Goal: Information Seeking & Learning: Compare options

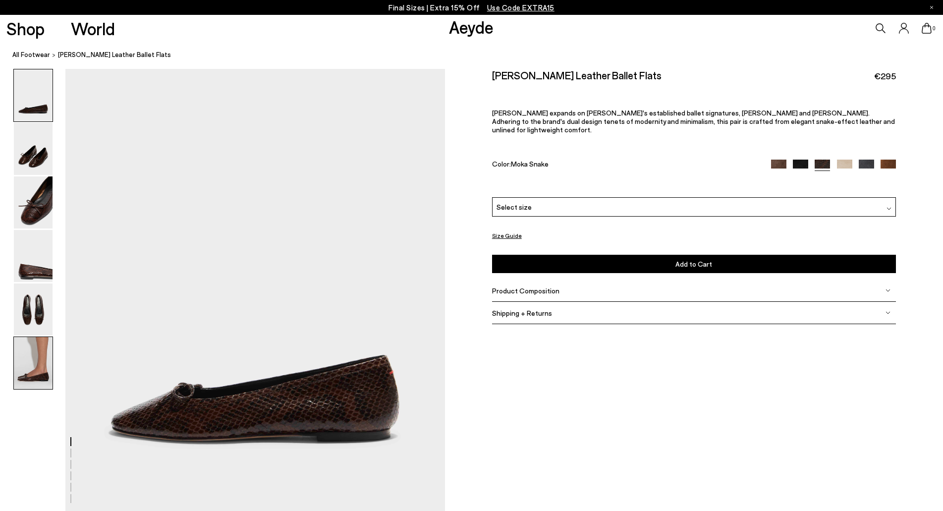
click at [27, 375] on img at bounding box center [33, 363] width 39 height 52
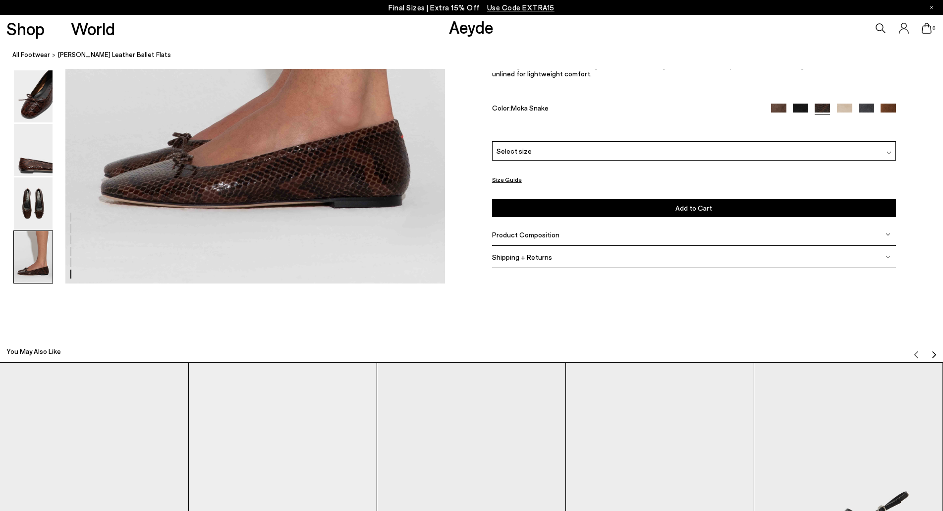
scroll to position [2763, 0]
click at [34, 160] on img at bounding box center [33, 149] width 39 height 52
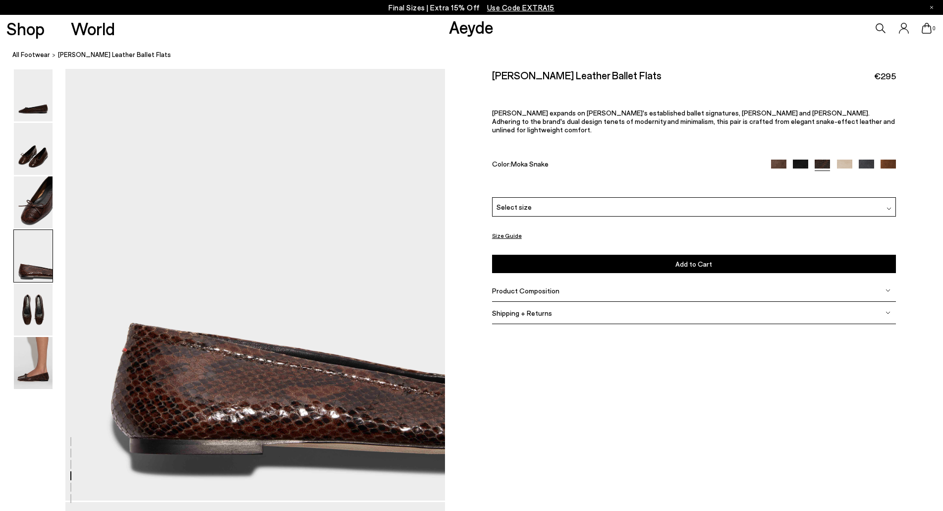
scroll to position [1459, 0]
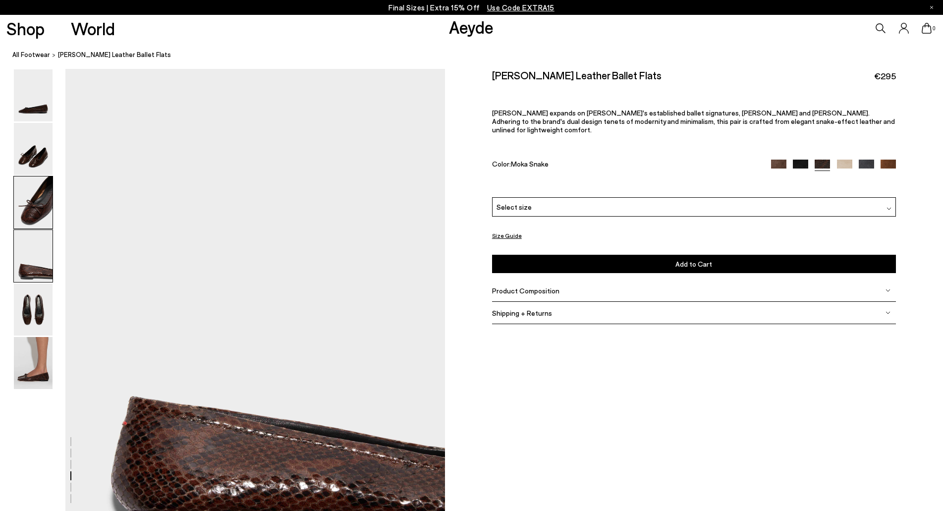
click at [35, 196] on img at bounding box center [33, 202] width 39 height 52
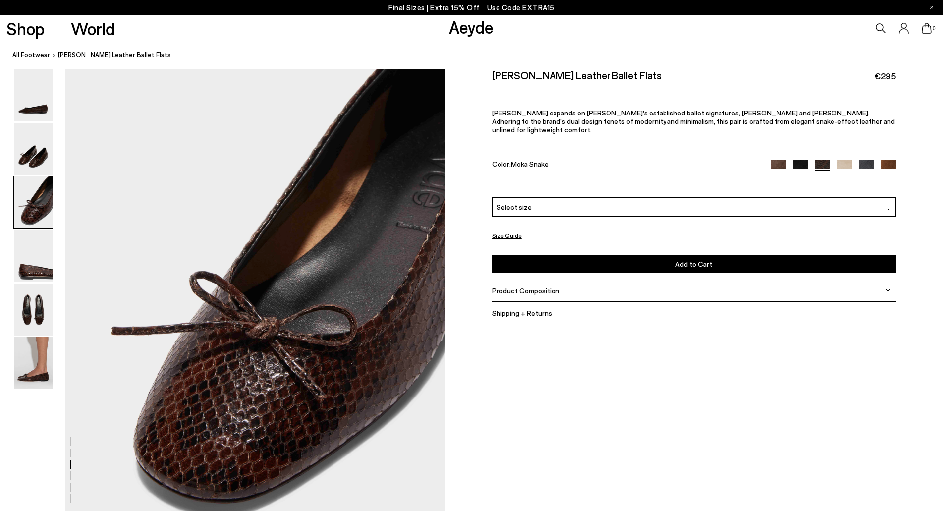
scroll to position [951, 0]
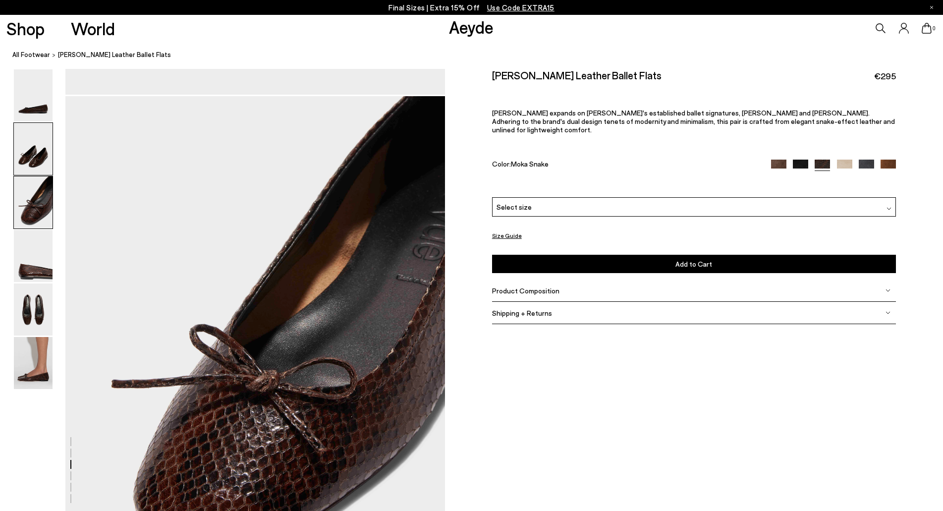
click at [36, 173] on img at bounding box center [33, 149] width 39 height 52
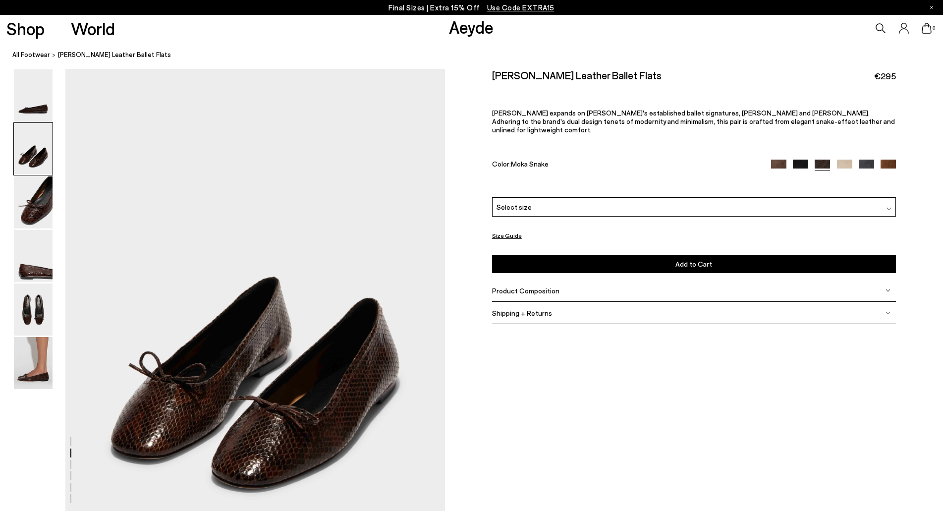
scroll to position [444, 0]
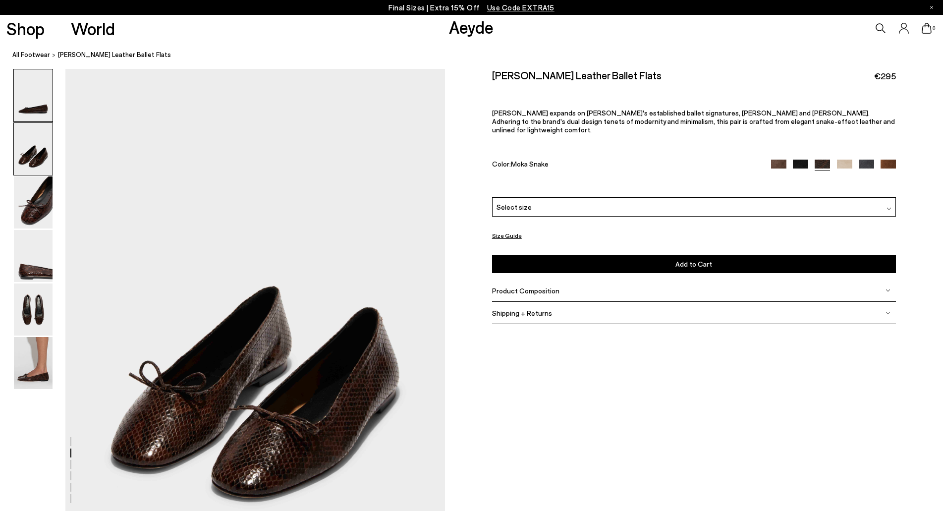
click at [38, 100] on img at bounding box center [33, 95] width 39 height 52
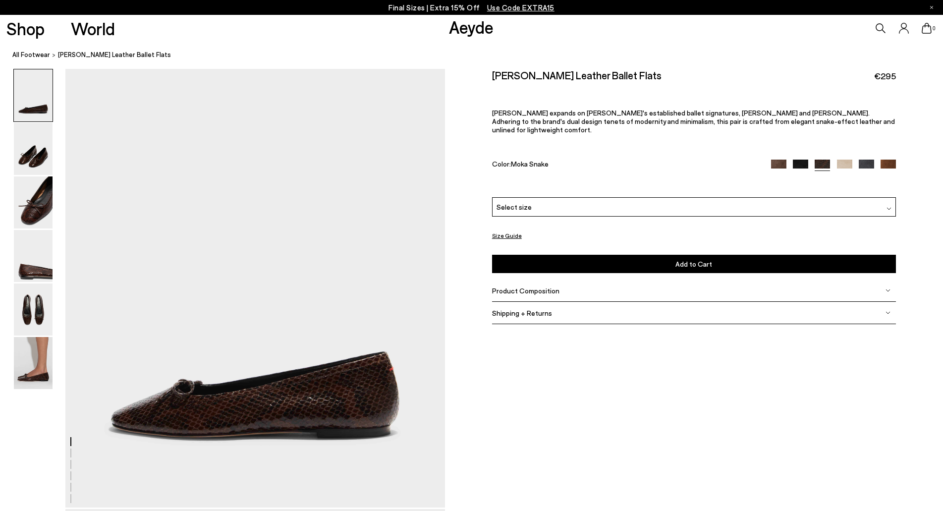
scroll to position [0, 0]
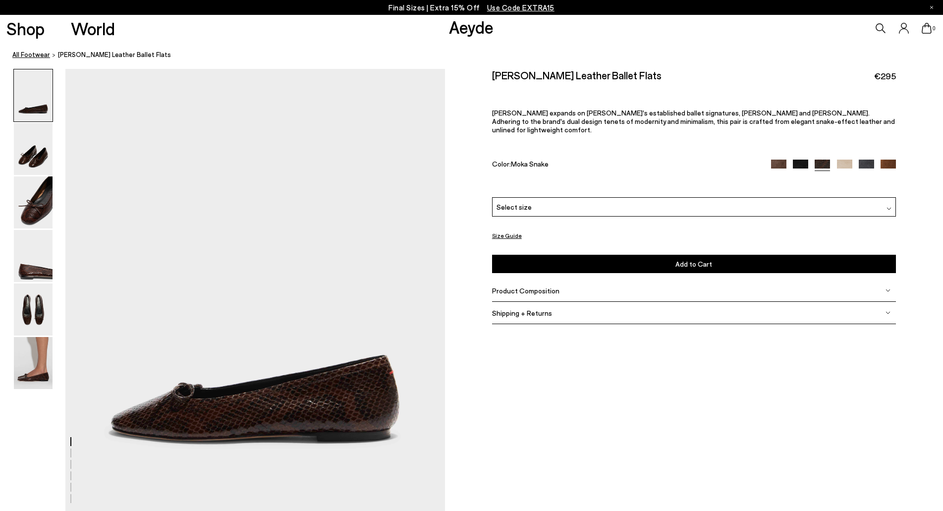
click at [33, 52] on link "All Footwear" at bounding box center [31, 55] width 38 height 10
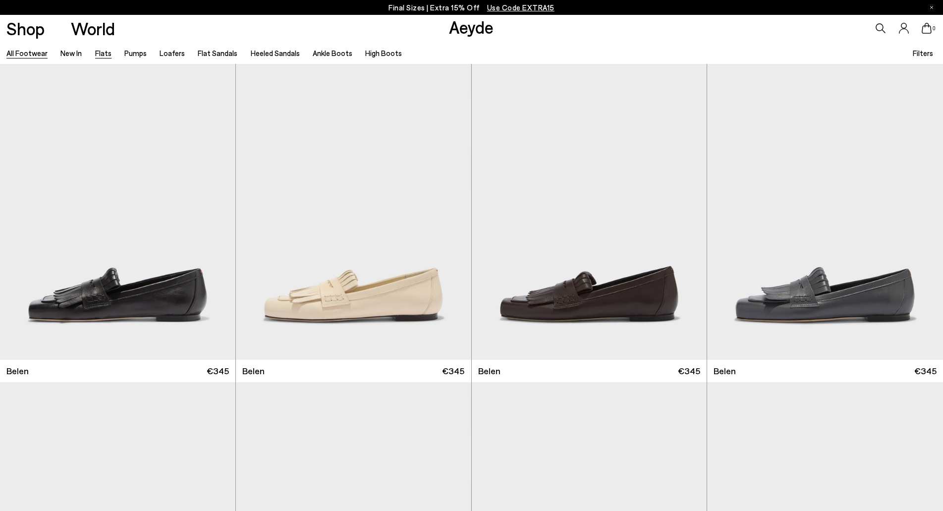
click at [98, 53] on link "Flats" at bounding box center [103, 53] width 16 height 9
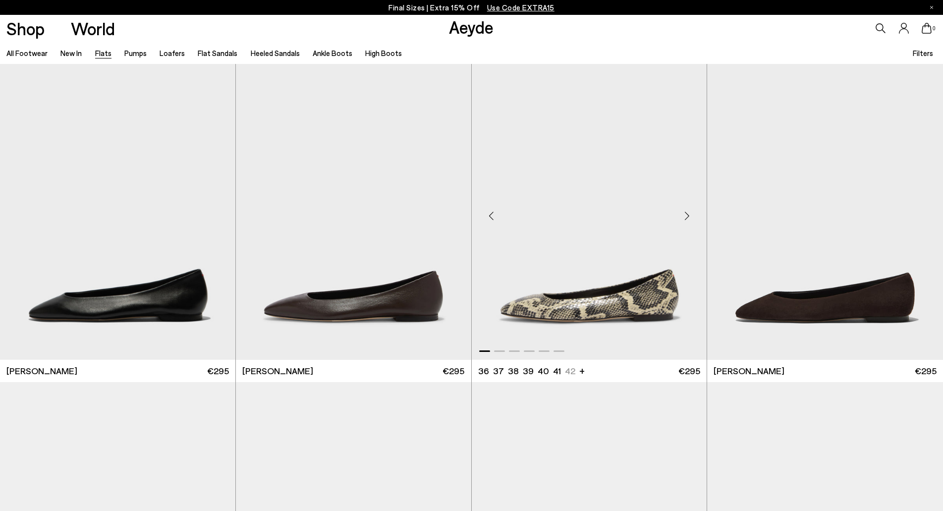
click at [683, 221] on div "Next slide" at bounding box center [687, 216] width 30 height 30
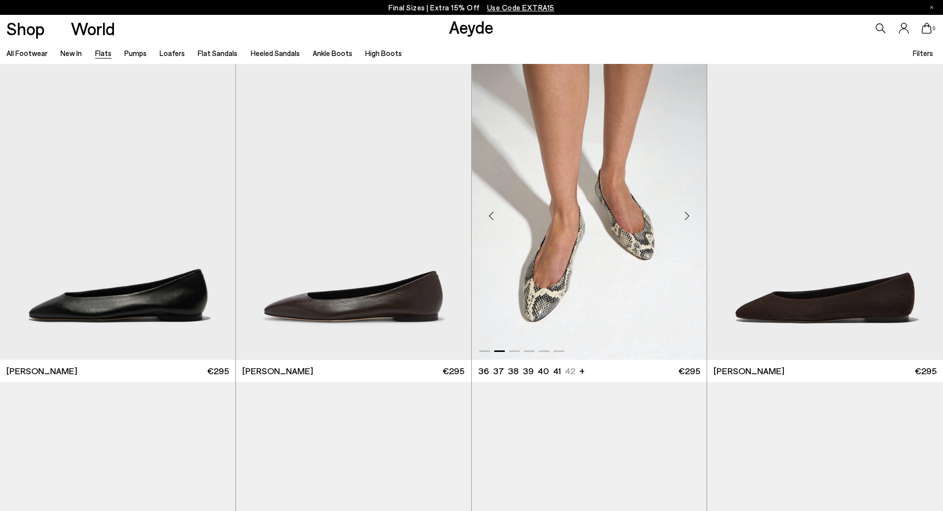
click at [683, 221] on div "Next slide" at bounding box center [687, 216] width 30 height 30
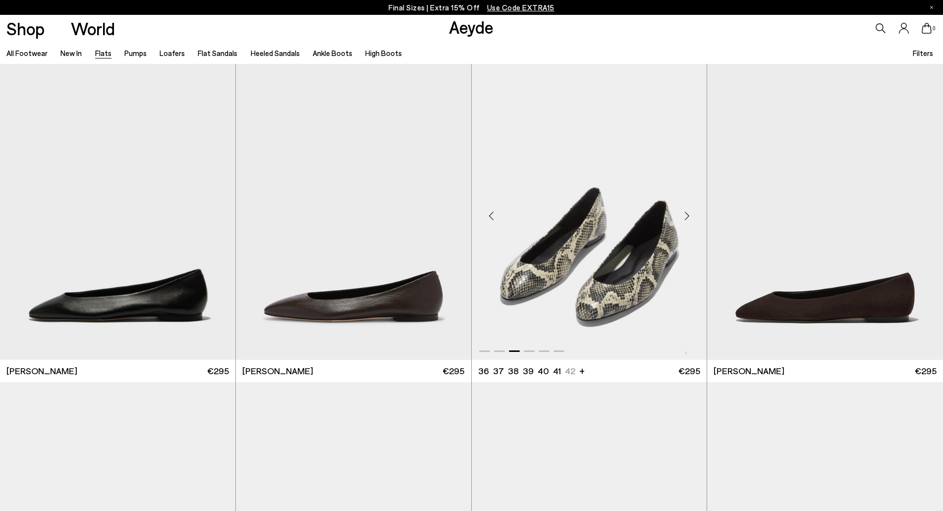
click at [683, 221] on div "Next slide" at bounding box center [687, 216] width 30 height 30
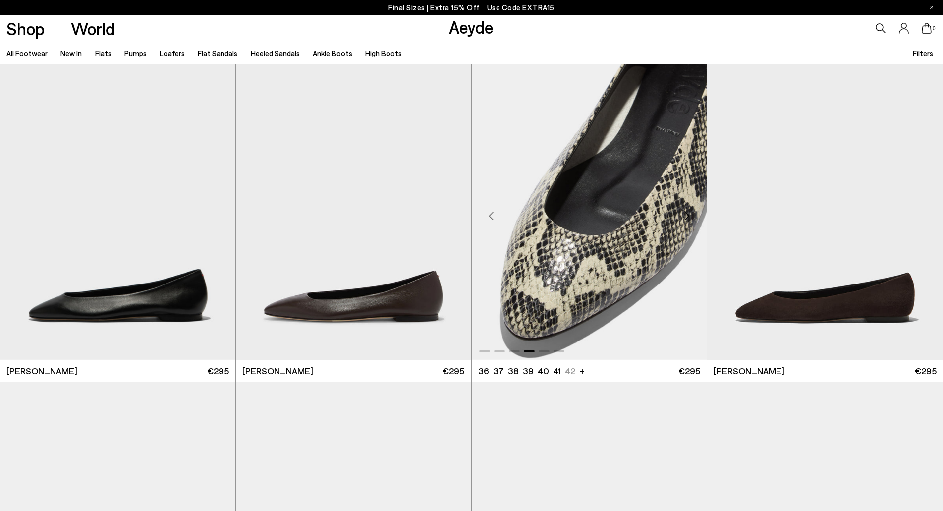
click at [683, 221] on div "Next slide" at bounding box center [687, 216] width 30 height 30
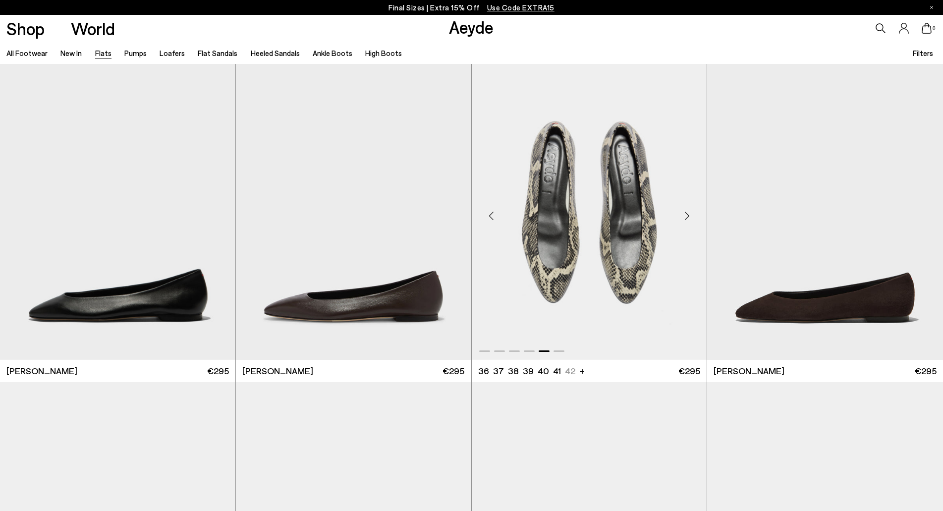
click at [683, 221] on div "Next slide" at bounding box center [687, 216] width 30 height 30
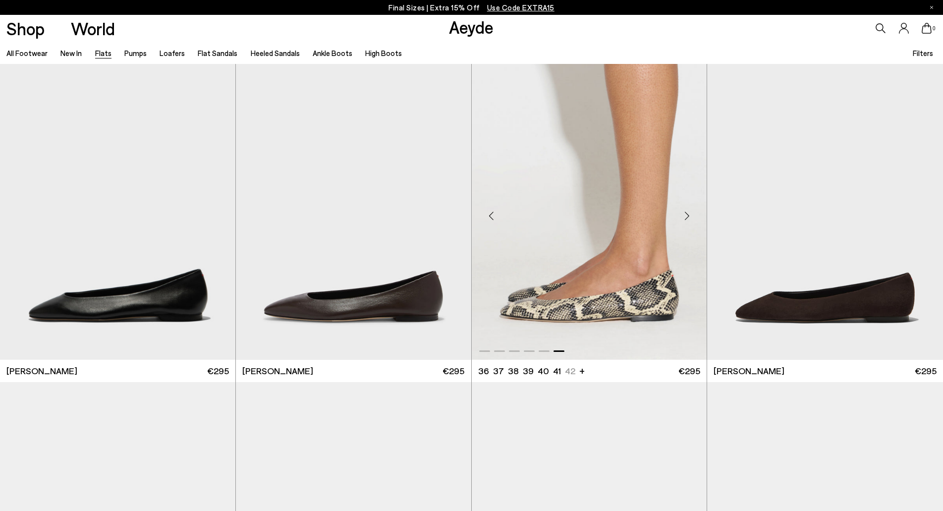
click at [683, 221] on div "Next slide" at bounding box center [687, 216] width 30 height 30
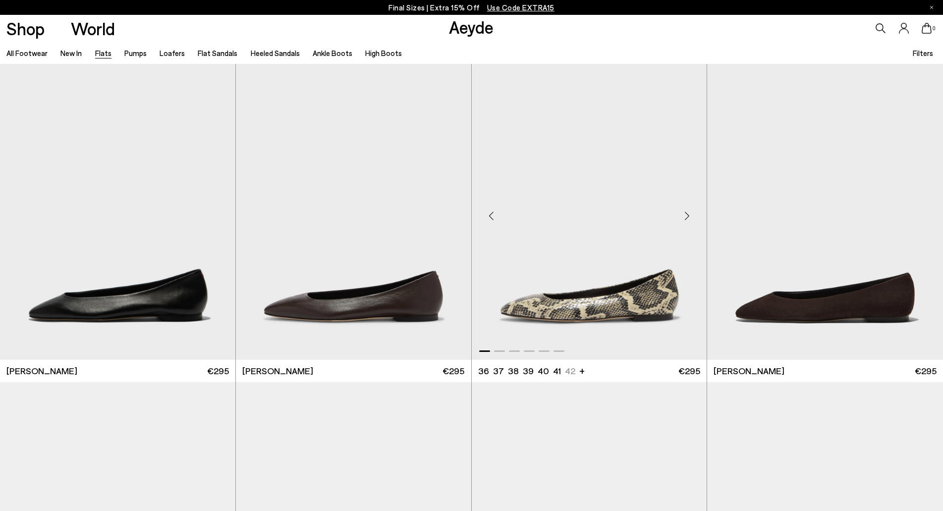
click at [683, 221] on div "Next slide" at bounding box center [687, 216] width 30 height 30
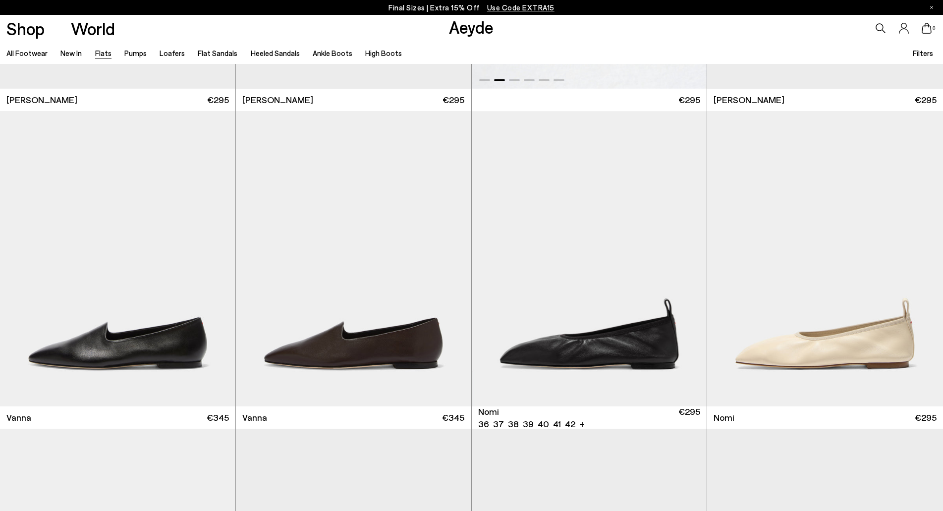
scroll to position [435, 0]
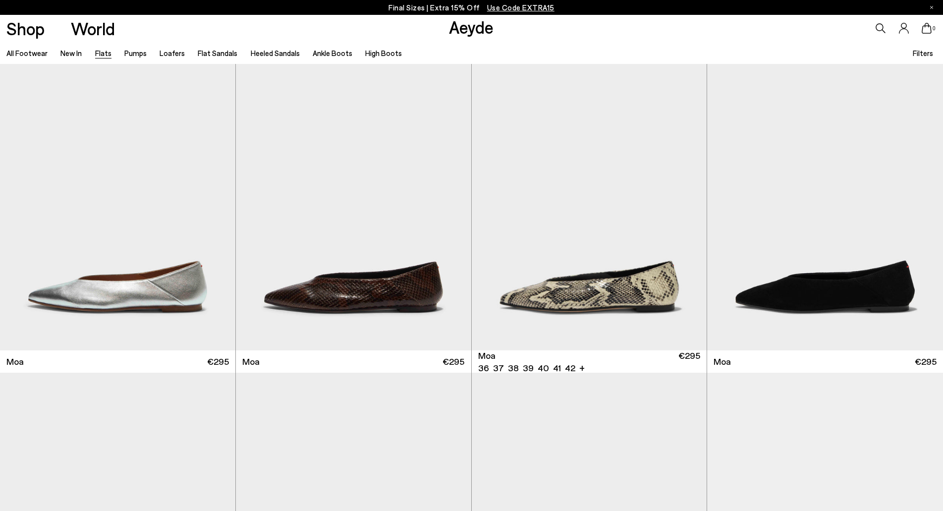
scroll to position [1994, 0]
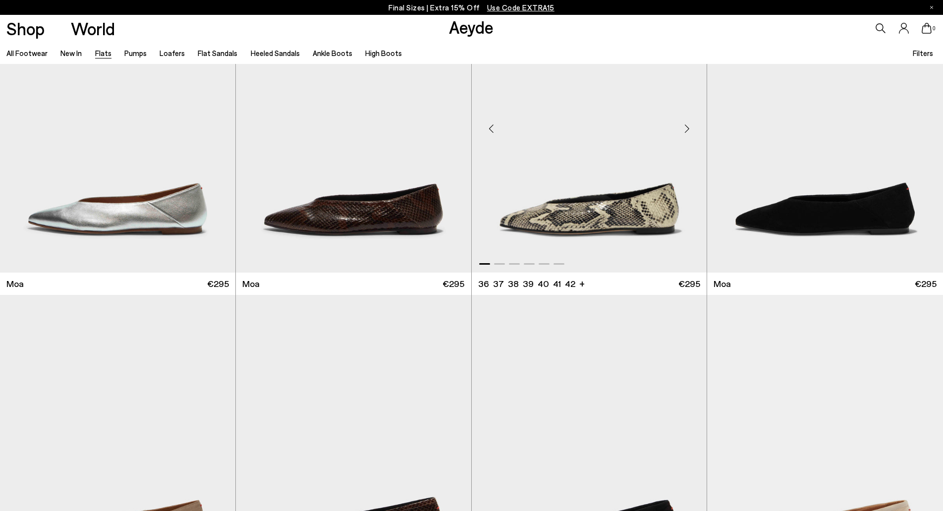
click at [684, 125] on div "Next slide" at bounding box center [687, 129] width 30 height 30
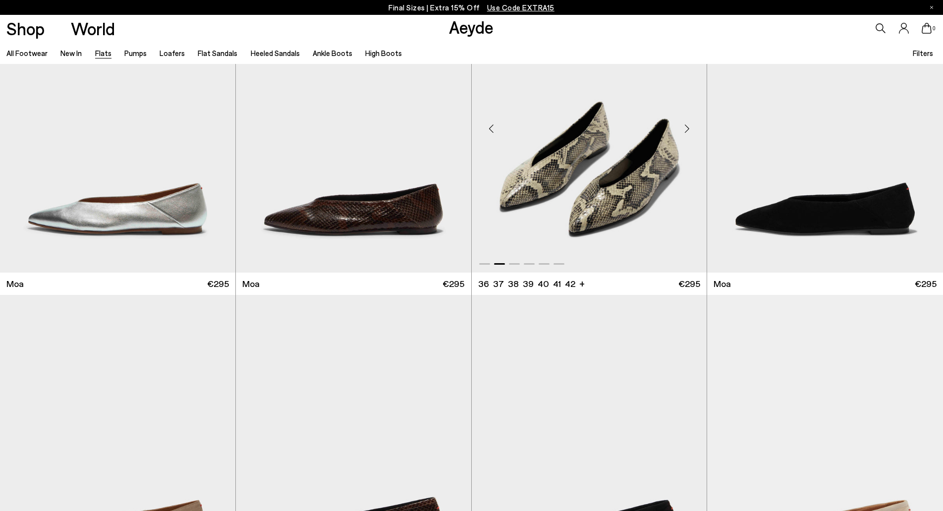
click at [684, 125] on div "Next slide" at bounding box center [687, 129] width 30 height 30
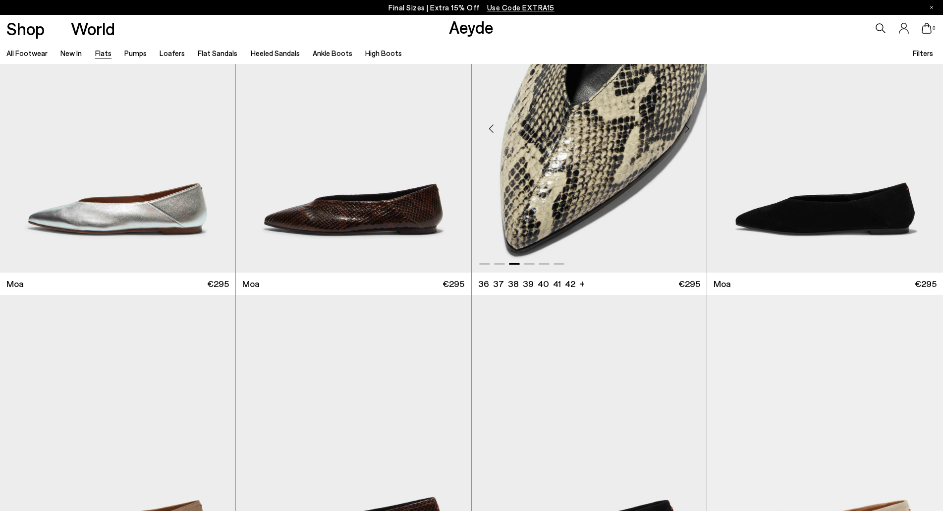
click at [684, 125] on div "Next slide" at bounding box center [687, 129] width 30 height 30
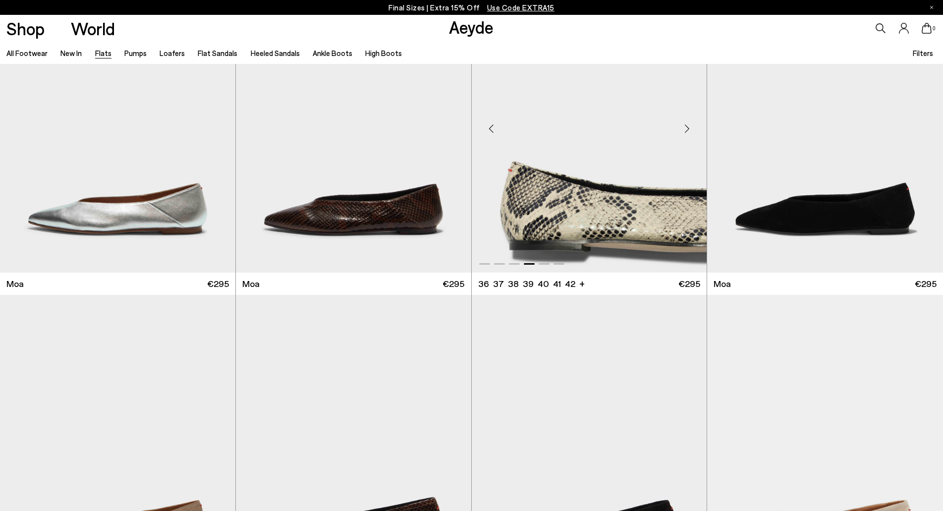
click at [684, 125] on div "Next slide" at bounding box center [687, 129] width 30 height 30
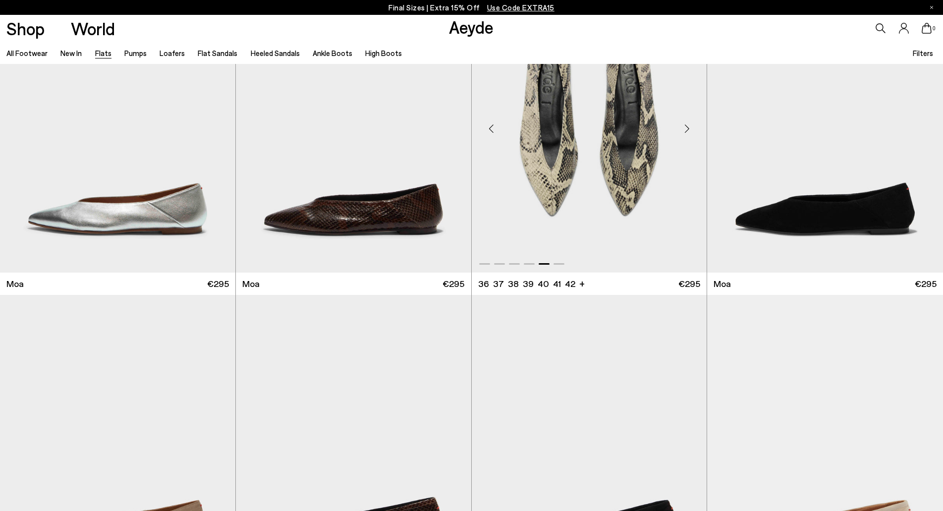
click at [684, 125] on div "Next slide" at bounding box center [687, 129] width 30 height 30
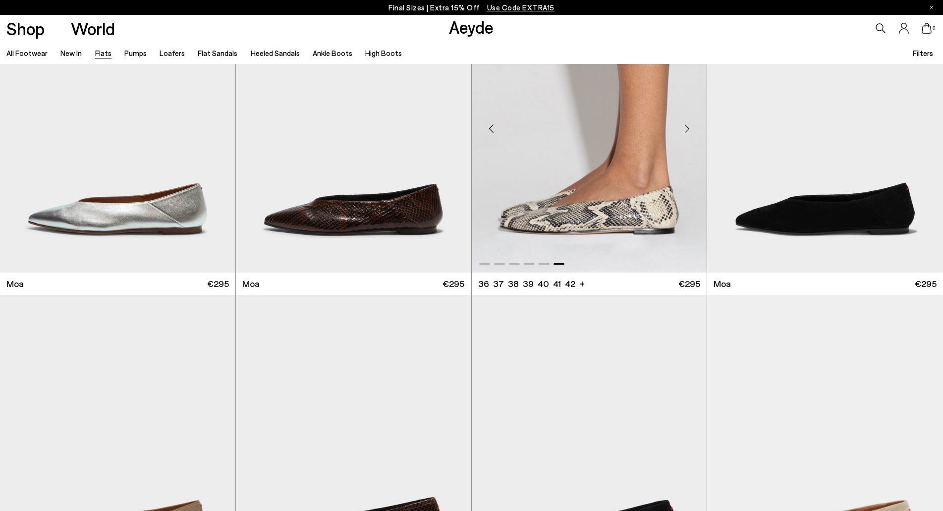
click at [684, 125] on div "Next slide" at bounding box center [687, 129] width 30 height 30
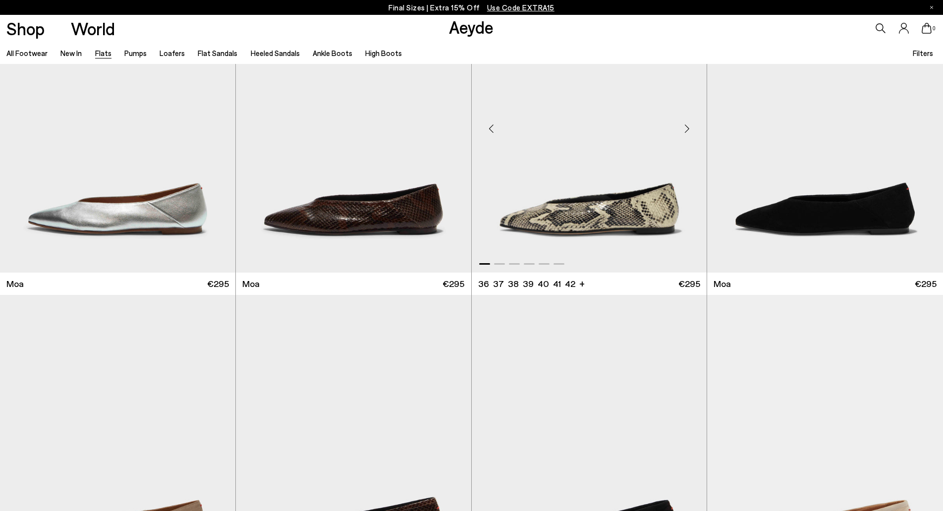
click at [684, 125] on div "Next slide" at bounding box center [687, 129] width 30 height 30
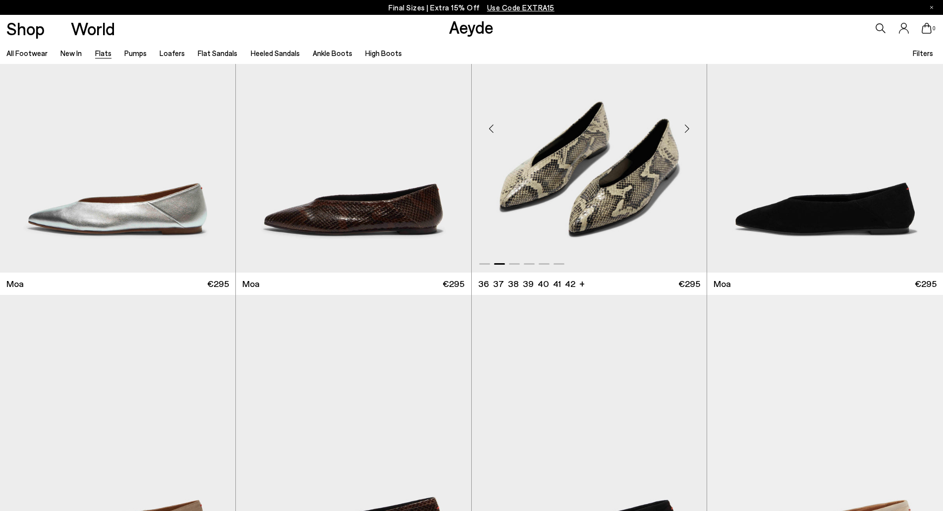
click at [684, 125] on div "Next slide" at bounding box center [687, 129] width 30 height 30
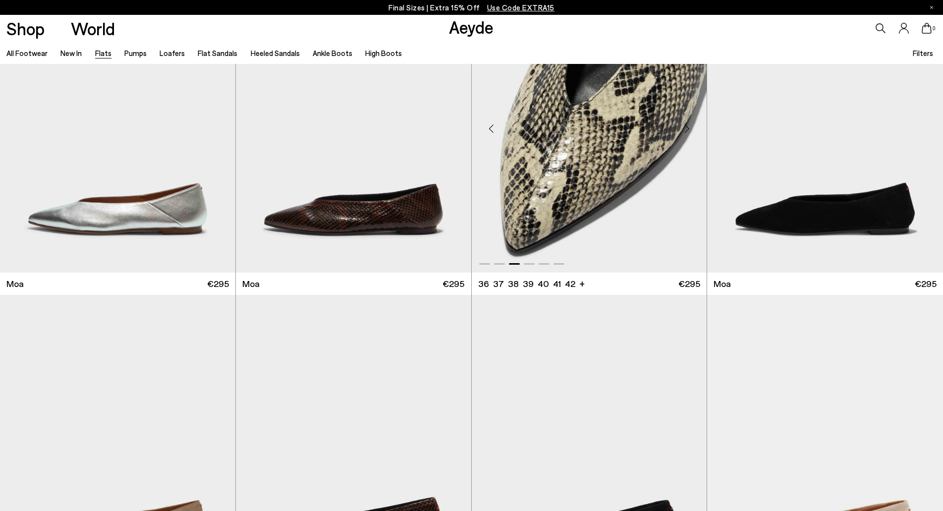
click at [684, 125] on div "Next slide" at bounding box center [687, 129] width 30 height 30
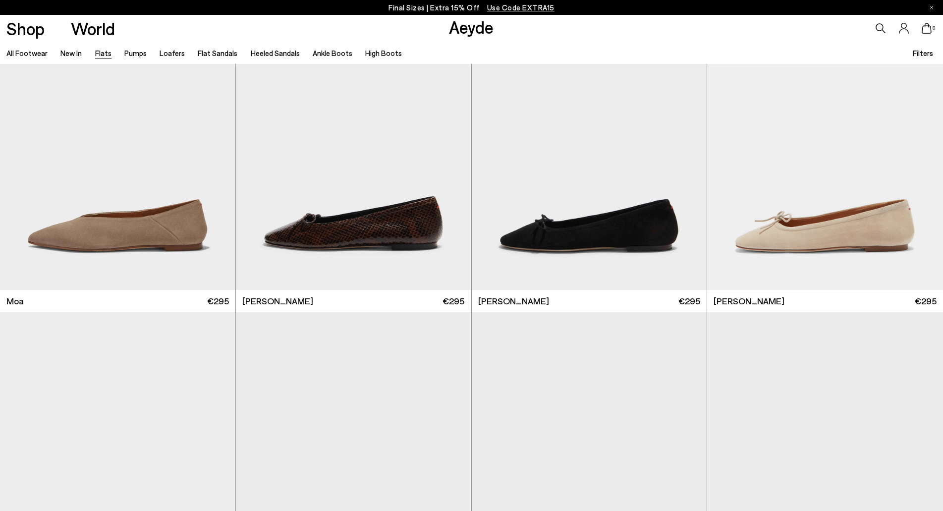
scroll to position [2296, 0]
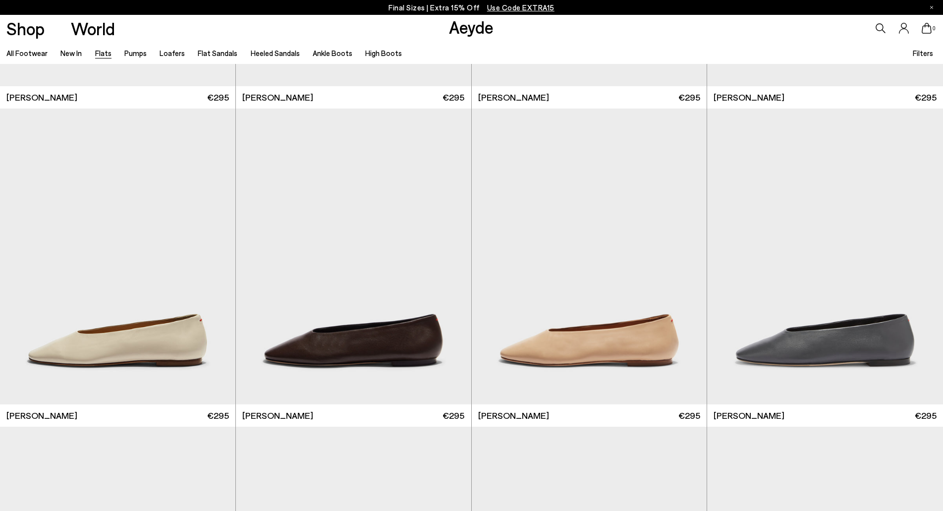
scroll to position [2174, 0]
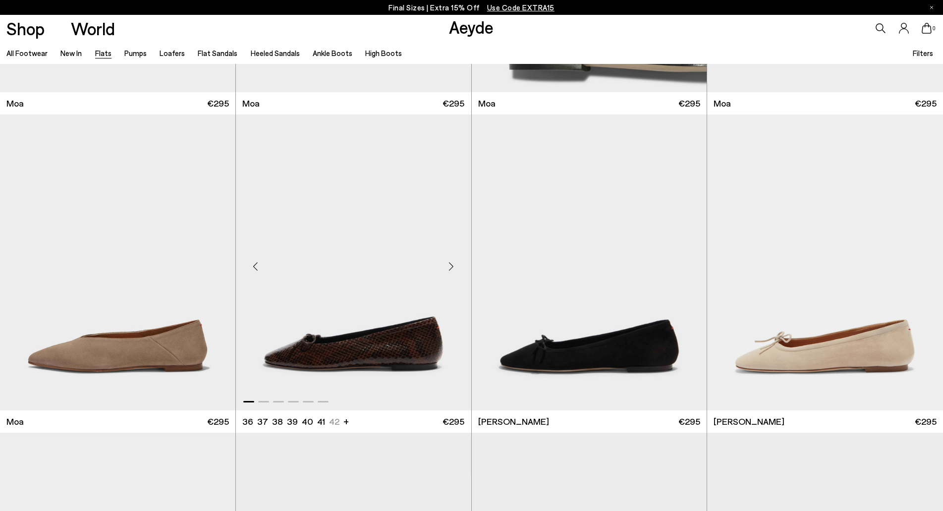
click at [455, 263] on div "Next slide" at bounding box center [451, 266] width 30 height 30
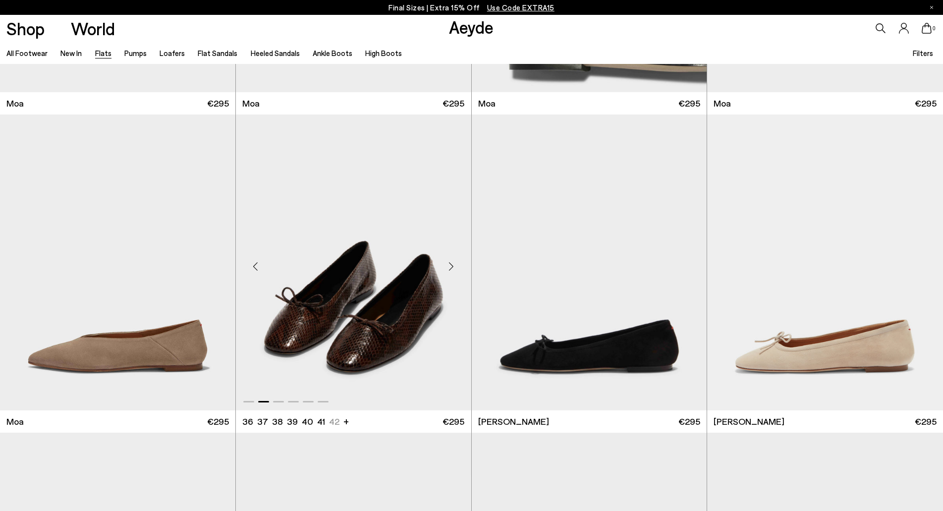
click at [455, 263] on div "Next slide" at bounding box center [451, 266] width 30 height 30
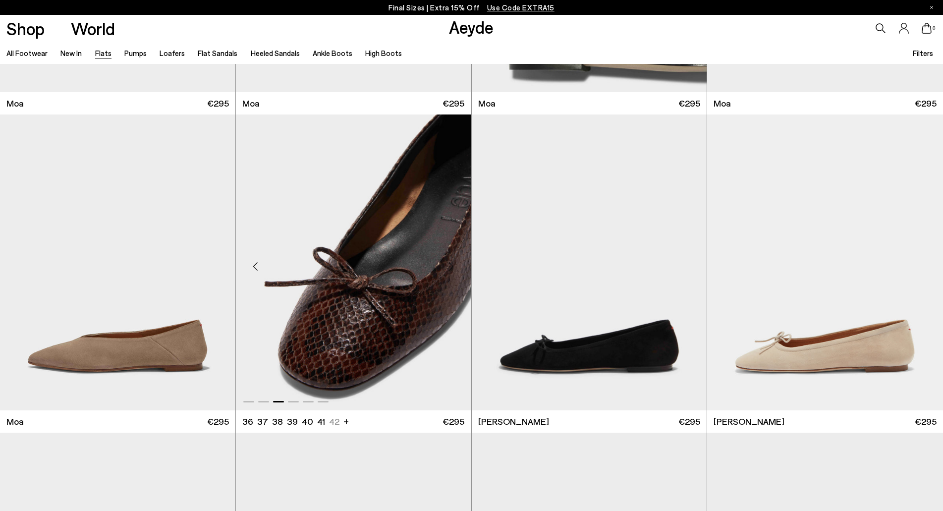
click at [455, 263] on div "Next slide" at bounding box center [451, 266] width 30 height 30
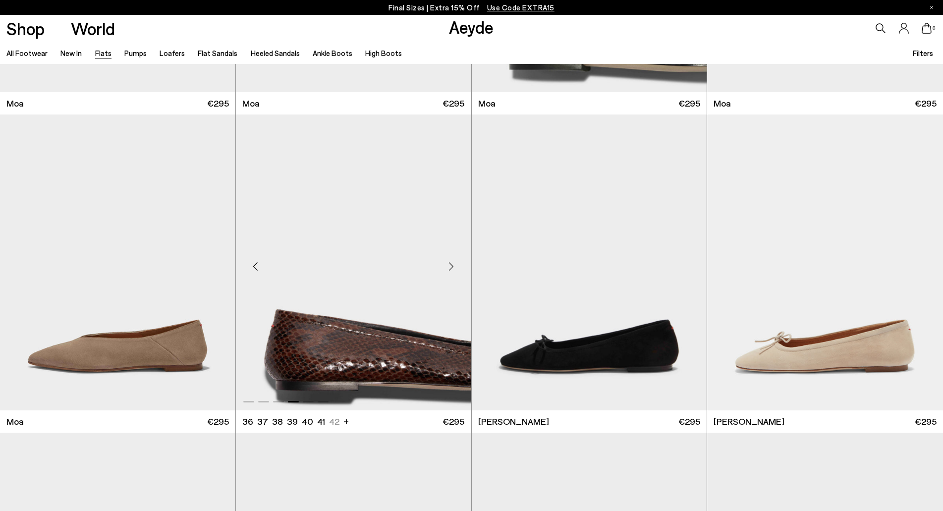
click at [455, 263] on div "Next slide" at bounding box center [451, 266] width 30 height 30
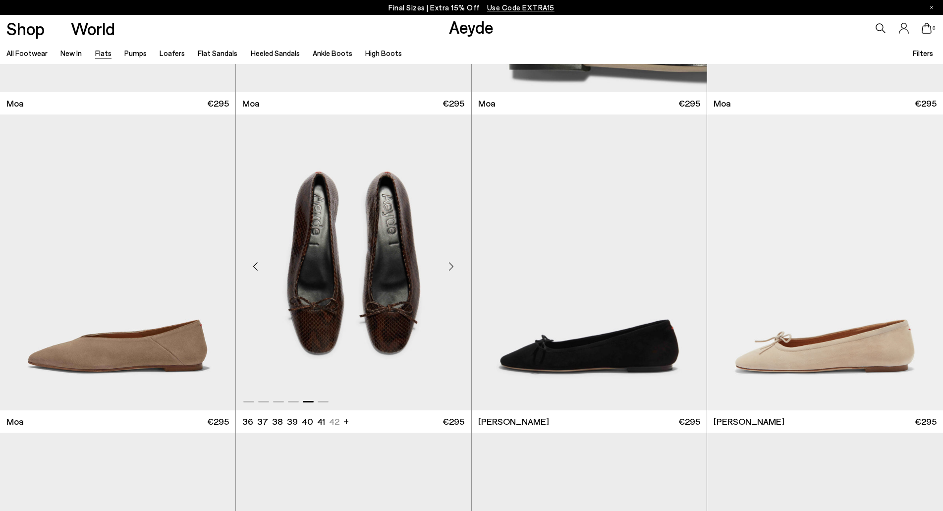
click at [455, 263] on div "Next slide" at bounding box center [451, 266] width 30 height 30
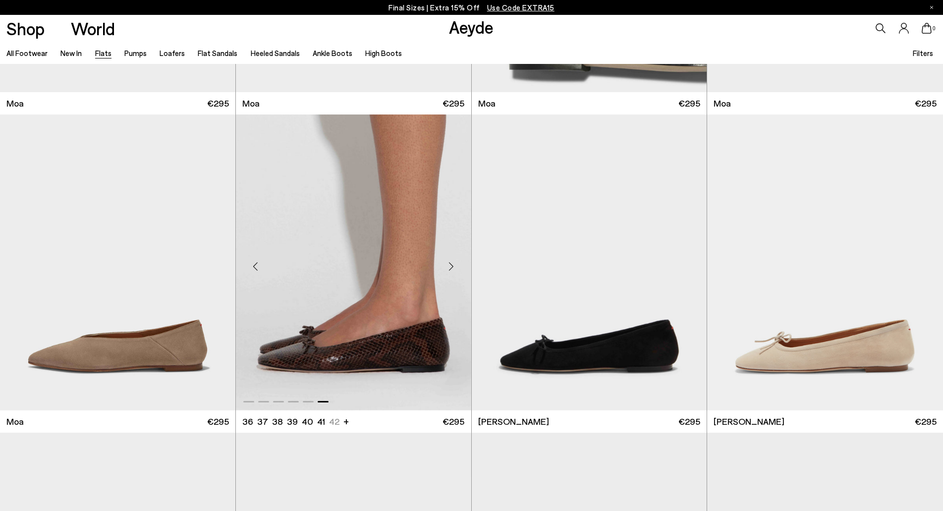
click at [455, 263] on div "Next slide" at bounding box center [451, 266] width 30 height 30
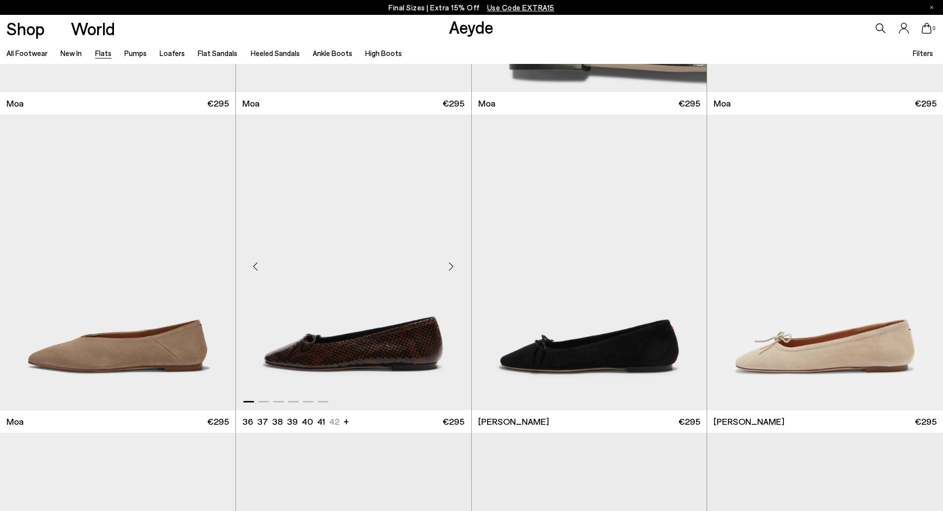
click at [455, 263] on div "Next slide" at bounding box center [451, 266] width 30 height 30
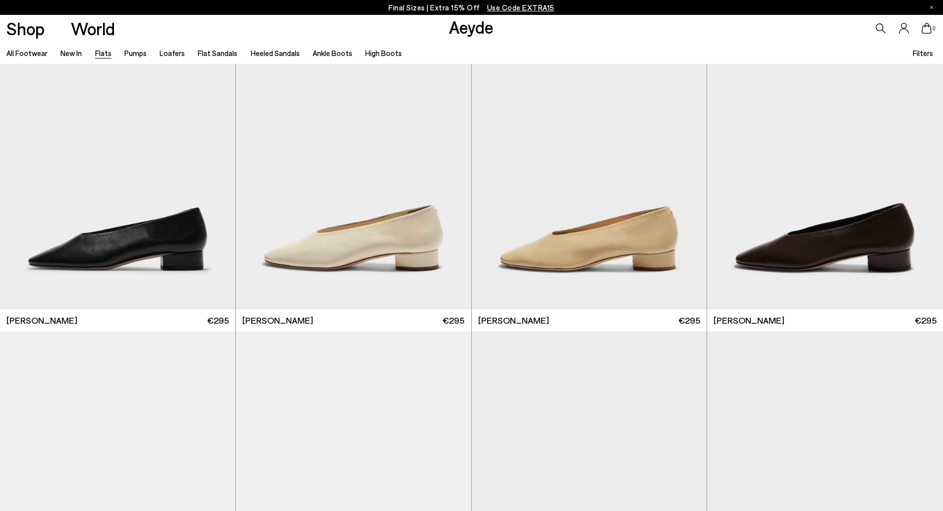
scroll to position [3253, 0]
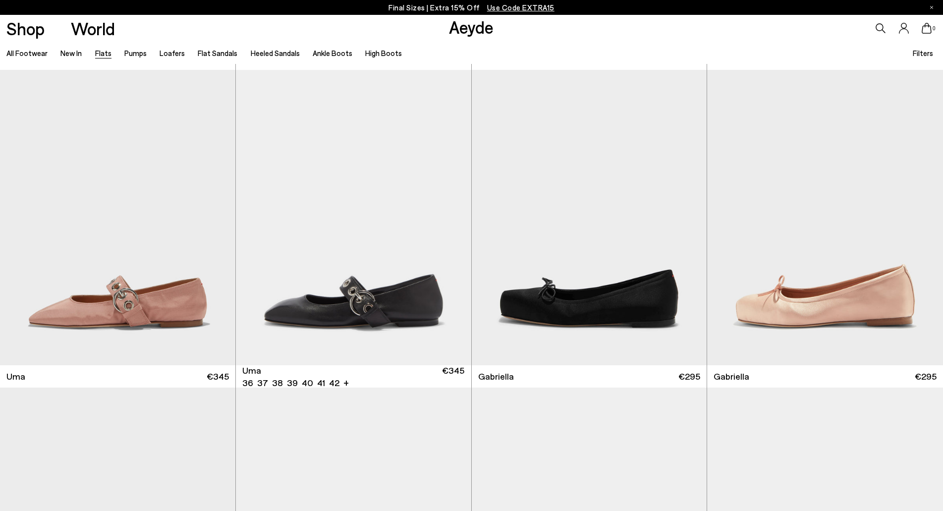
scroll to position [5155, 0]
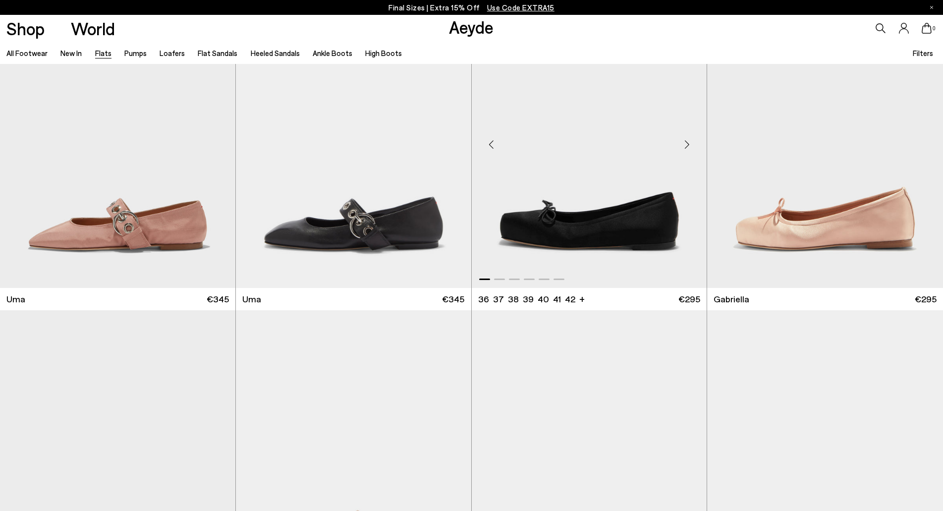
click at [687, 148] on div "Next slide" at bounding box center [687, 144] width 30 height 30
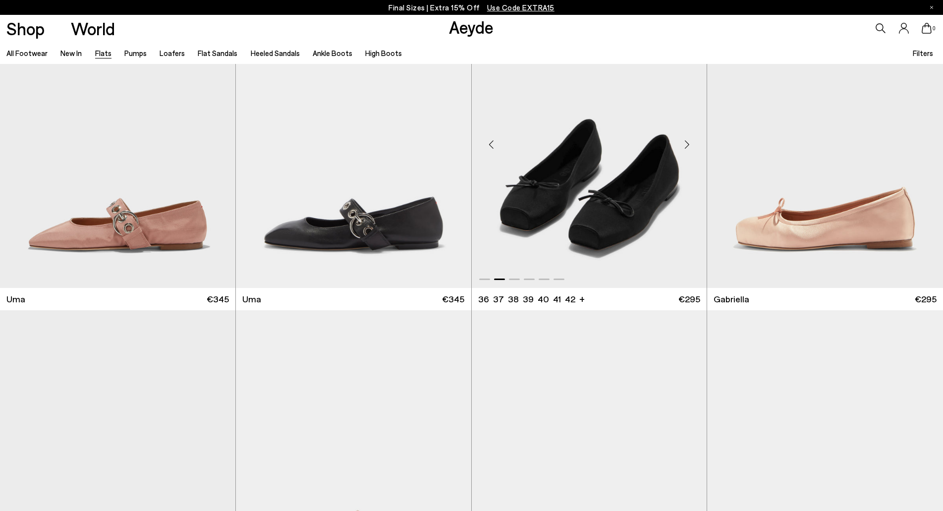
click at [687, 148] on div "Next slide" at bounding box center [687, 144] width 30 height 30
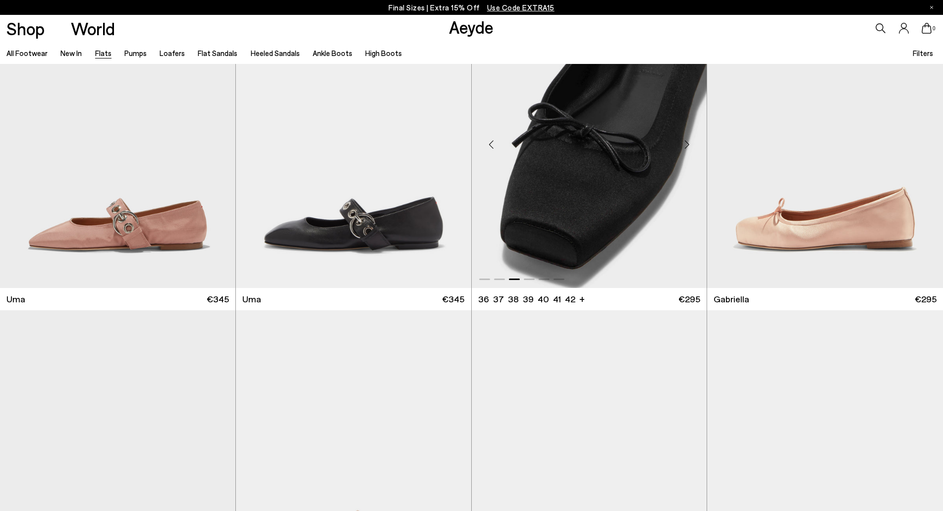
click at [687, 148] on div "Next slide" at bounding box center [687, 144] width 30 height 30
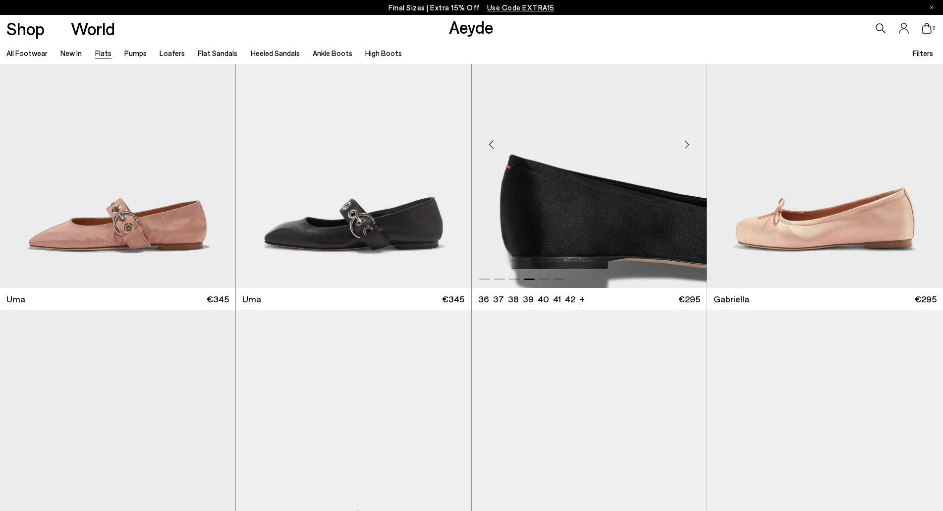
click at [687, 148] on div "Next slide" at bounding box center [687, 144] width 30 height 30
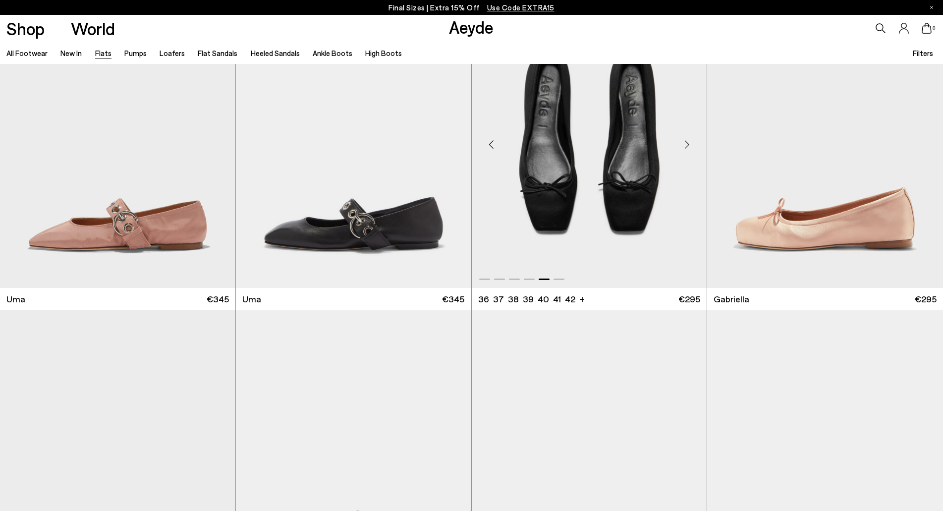
click at [687, 148] on div "Next slide" at bounding box center [687, 144] width 30 height 30
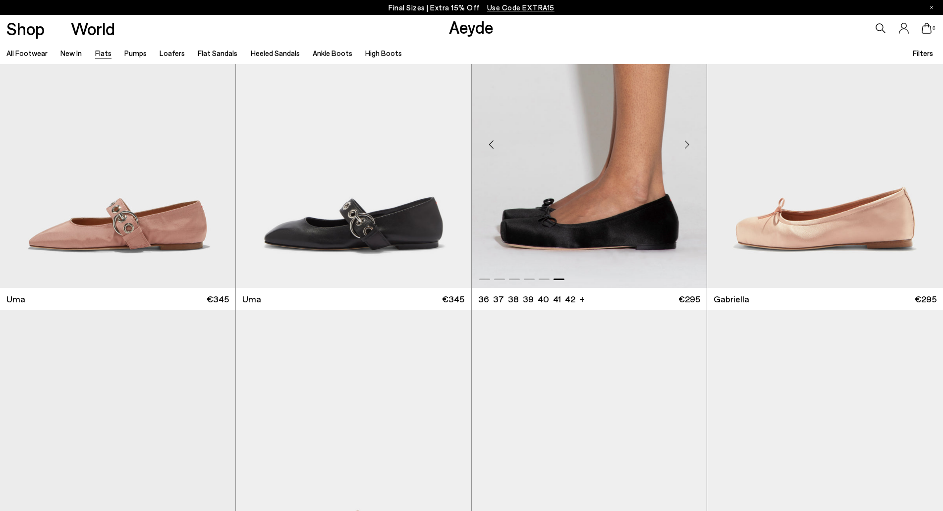
click at [687, 148] on div "Next slide" at bounding box center [687, 144] width 30 height 30
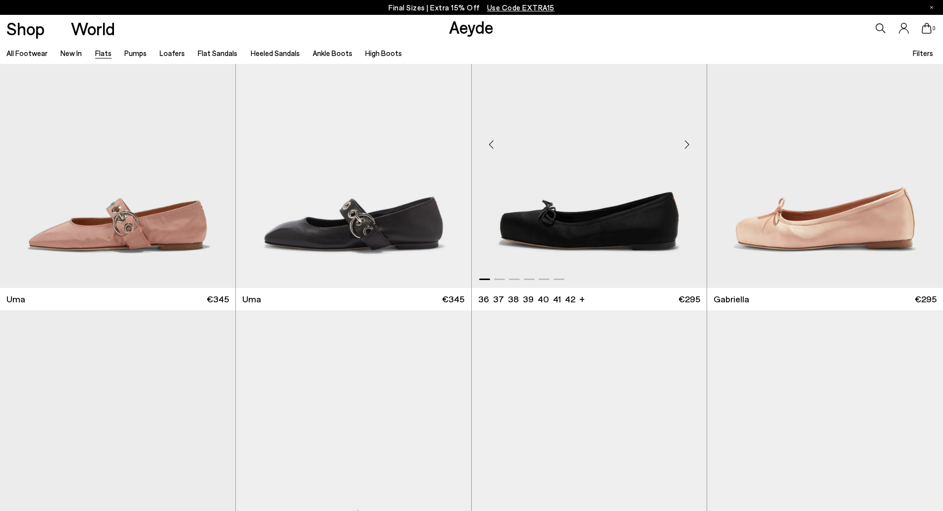
click at [687, 148] on div "Next slide" at bounding box center [687, 144] width 30 height 30
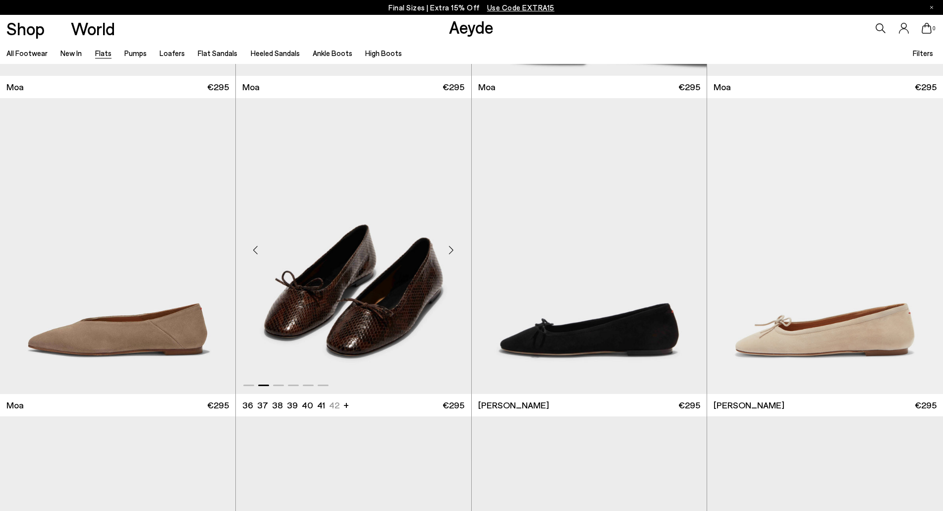
scroll to position [2189, 0]
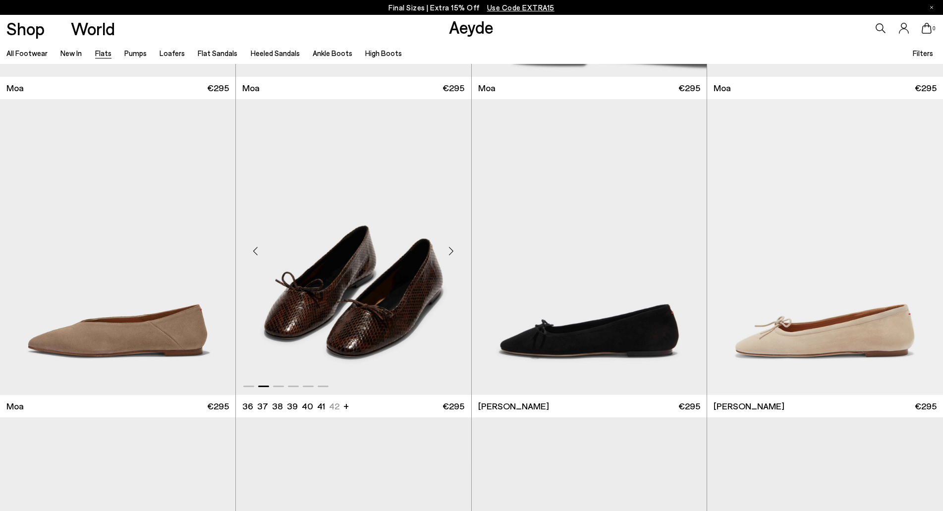
click at [450, 246] on div "Next slide" at bounding box center [451, 251] width 30 height 30
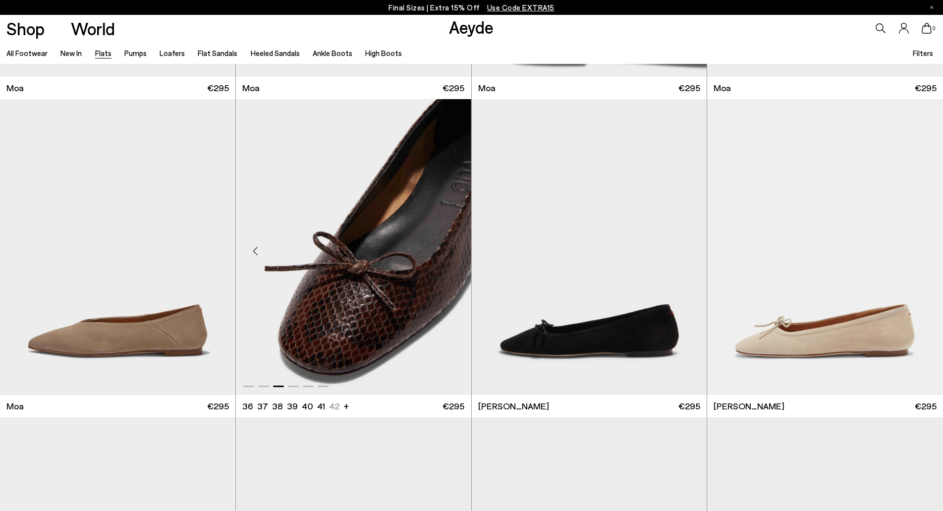
click at [450, 246] on div "Next slide" at bounding box center [451, 251] width 30 height 30
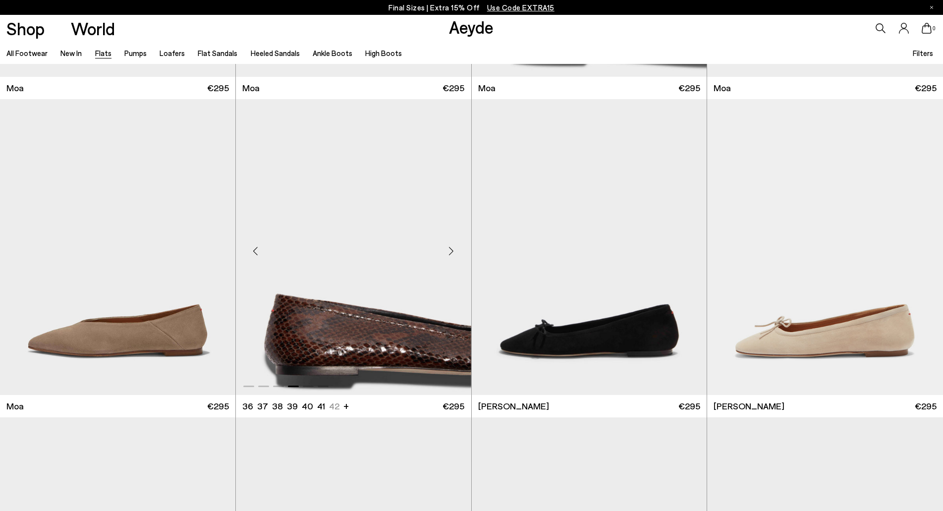
click at [450, 246] on div "Next slide" at bounding box center [451, 251] width 30 height 30
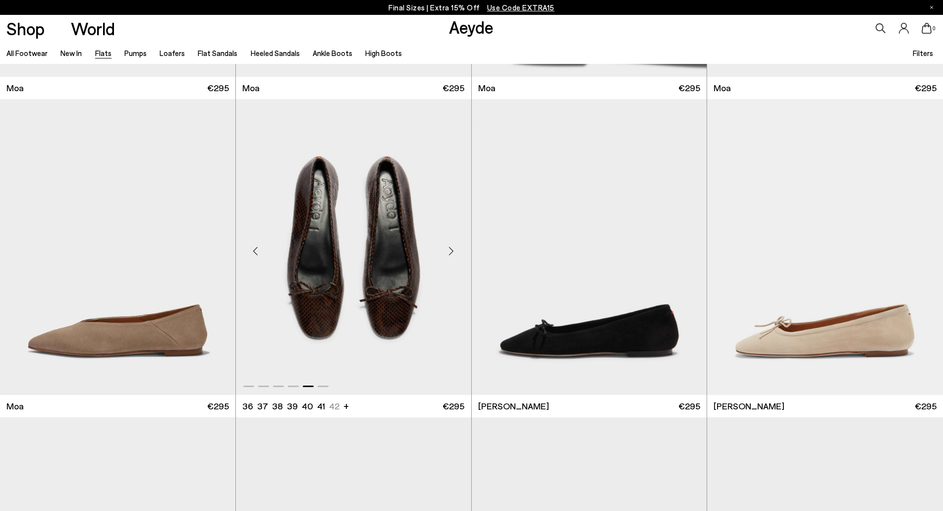
click at [450, 246] on div "Next slide" at bounding box center [451, 251] width 30 height 30
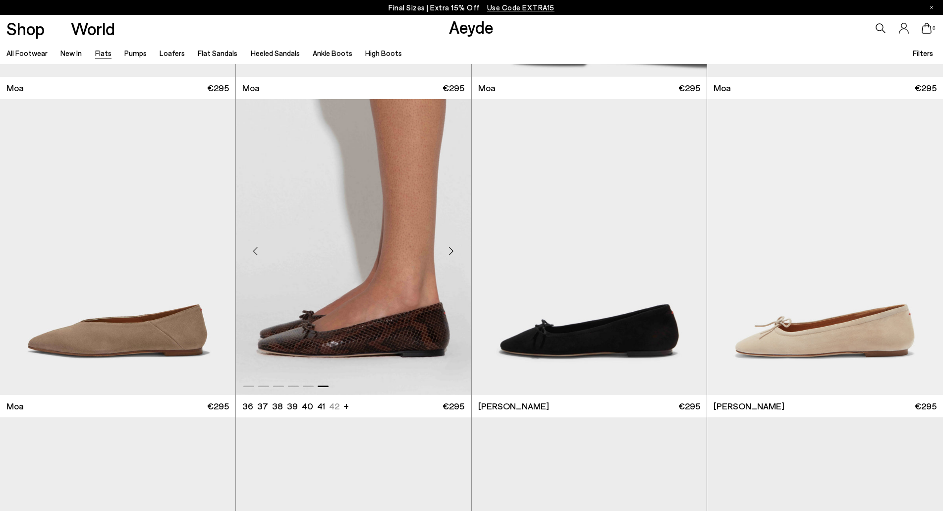
click at [394, 248] on img "6 / 6" at bounding box center [353, 247] width 235 height 296
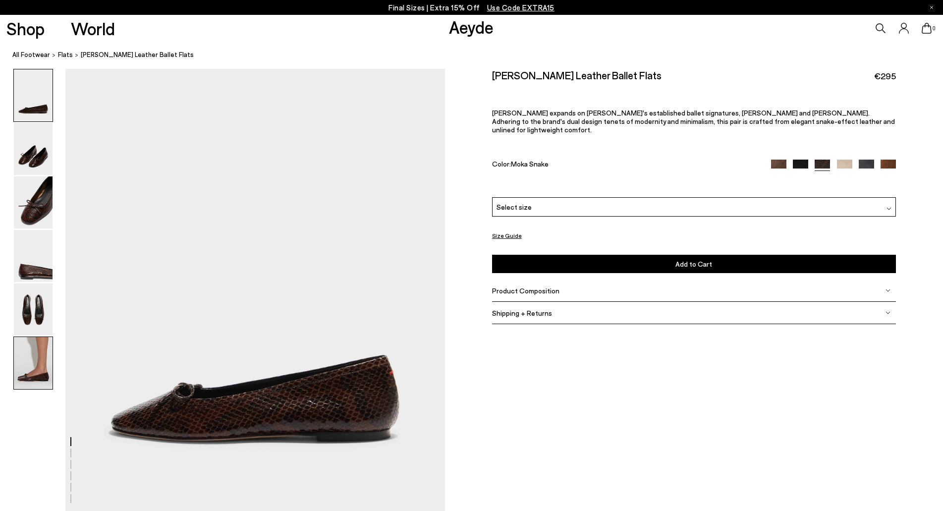
click at [31, 357] on img at bounding box center [33, 363] width 39 height 52
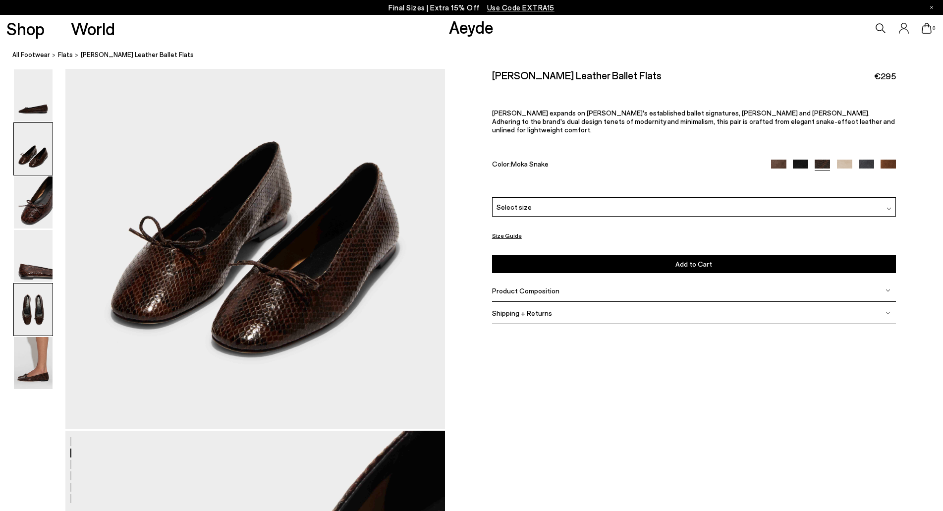
scroll to position [2540, 0]
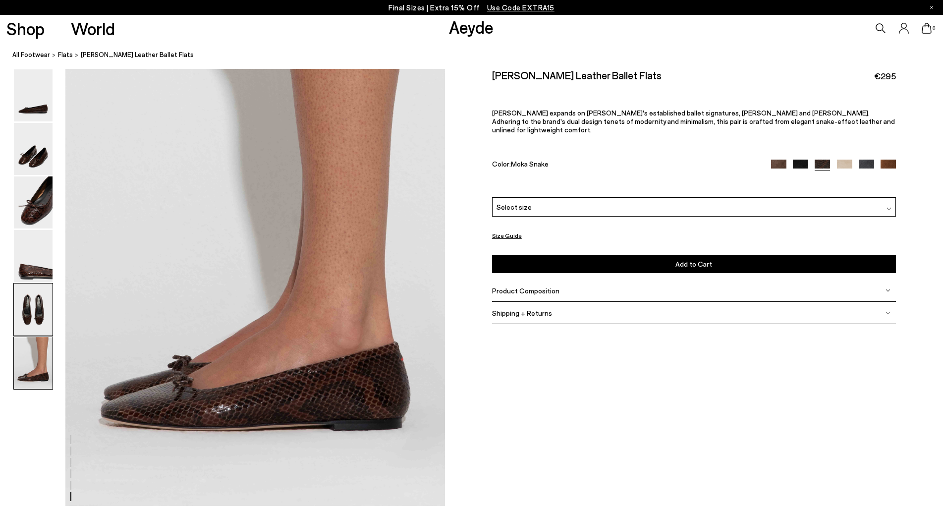
click at [31, 305] on img at bounding box center [33, 309] width 39 height 52
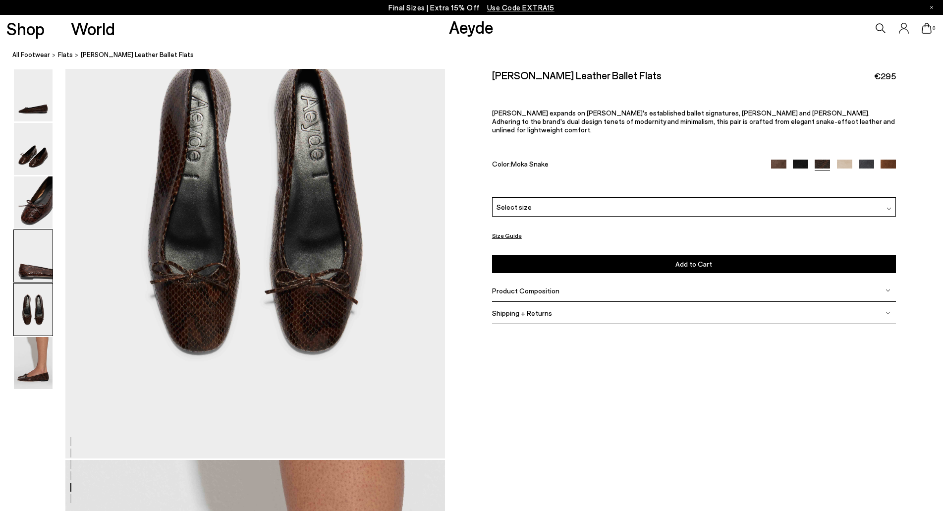
click at [34, 264] on img at bounding box center [33, 256] width 39 height 52
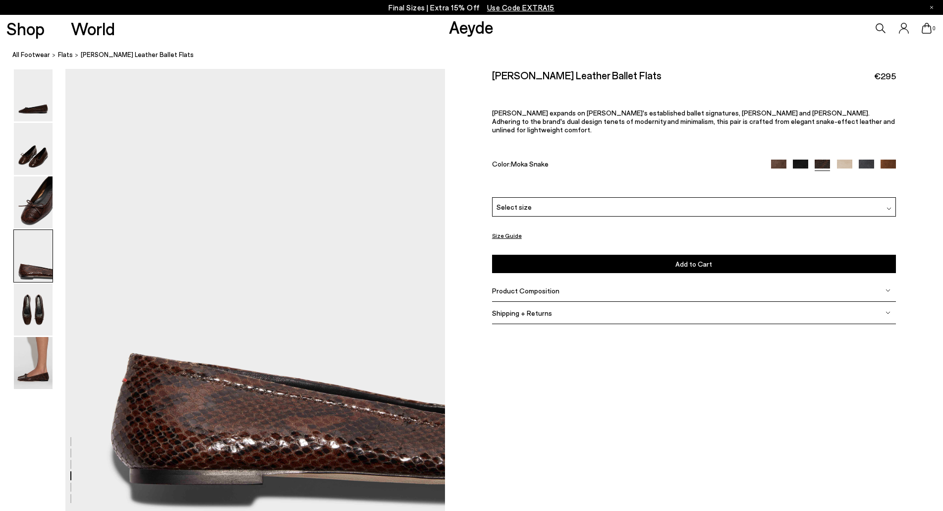
scroll to position [1459, 0]
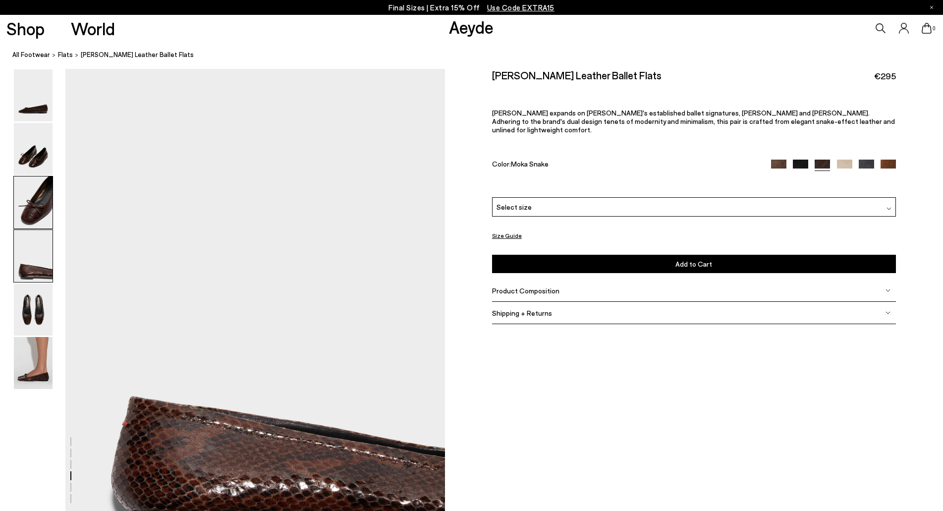
click at [36, 214] on img at bounding box center [33, 202] width 39 height 52
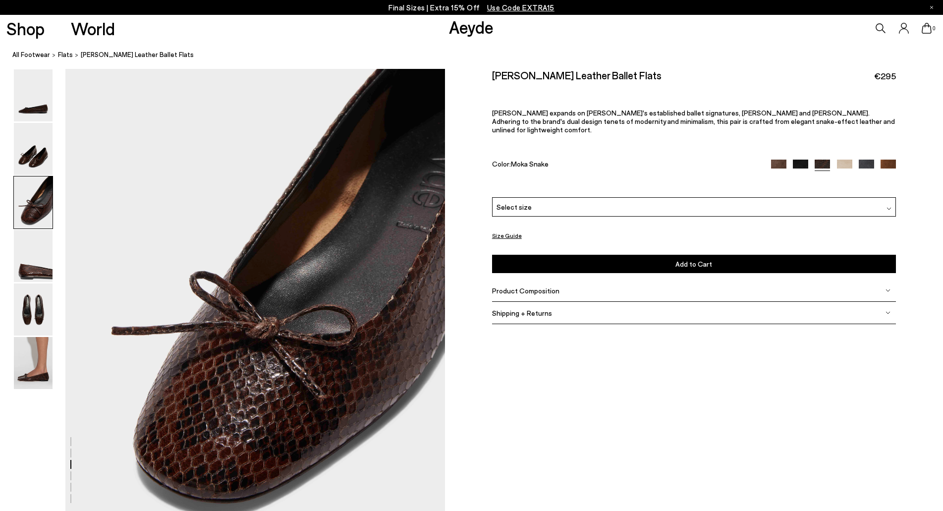
scroll to position [951, 0]
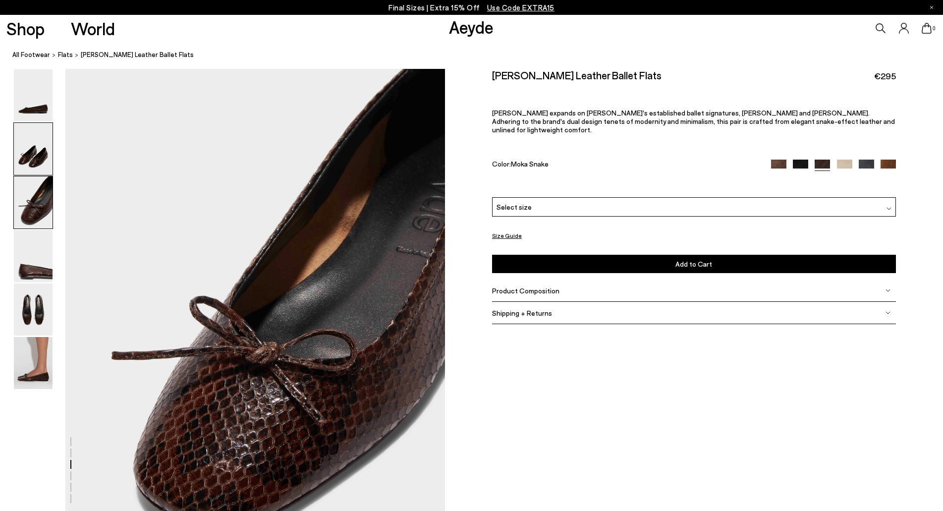
click at [34, 159] on img at bounding box center [33, 149] width 39 height 52
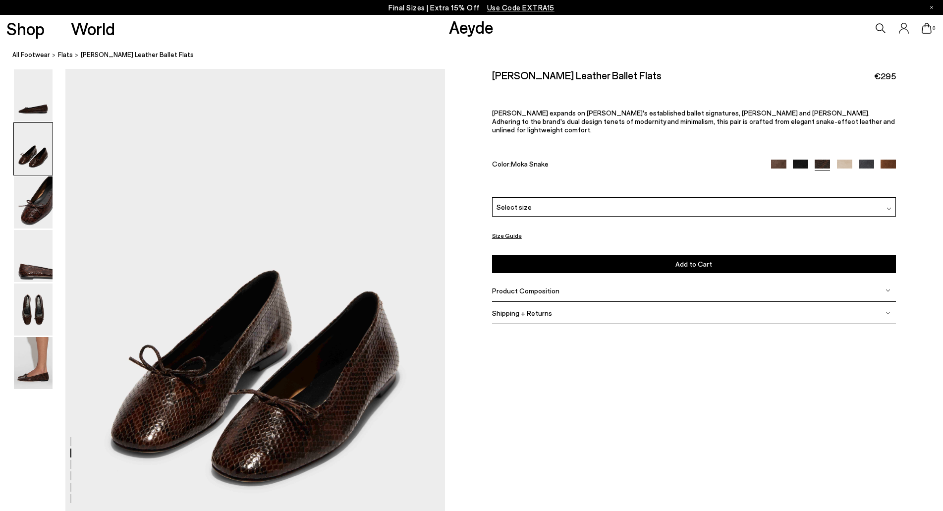
scroll to position [444, 0]
